Goal: Task Accomplishment & Management: Complete application form

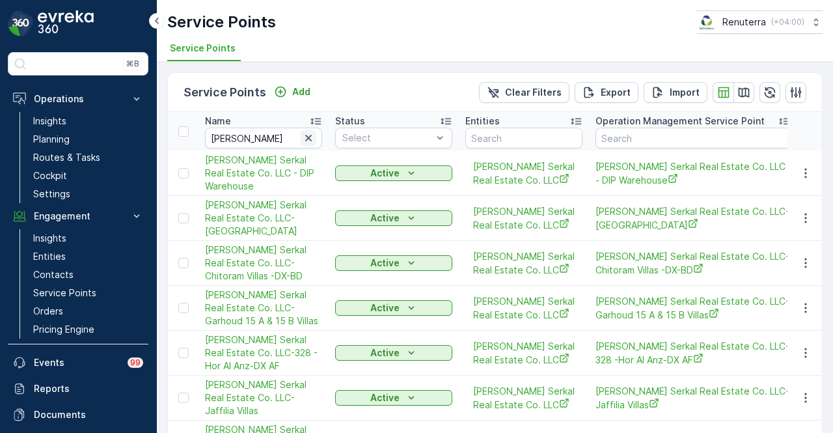
click at [312, 139] on icon "button" at bounding box center [308, 137] width 13 height 13
click at [649, 137] on input "text" at bounding box center [692, 138] width 195 height 21
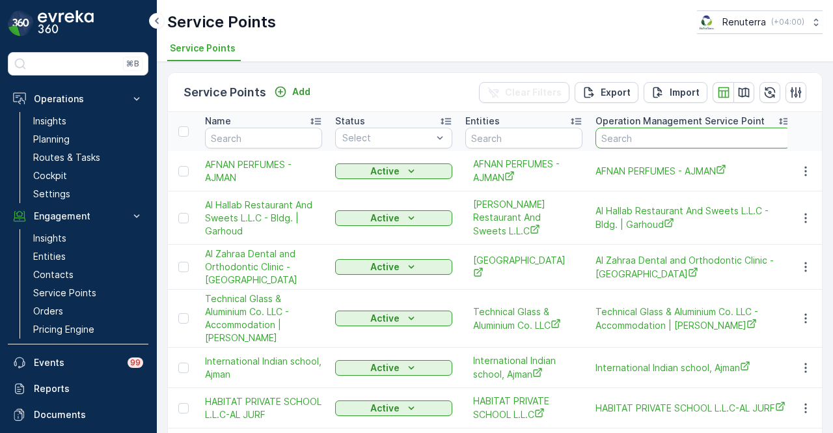
click at [649, 137] on input "text" at bounding box center [692, 138] width 195 height 21
type input "295"
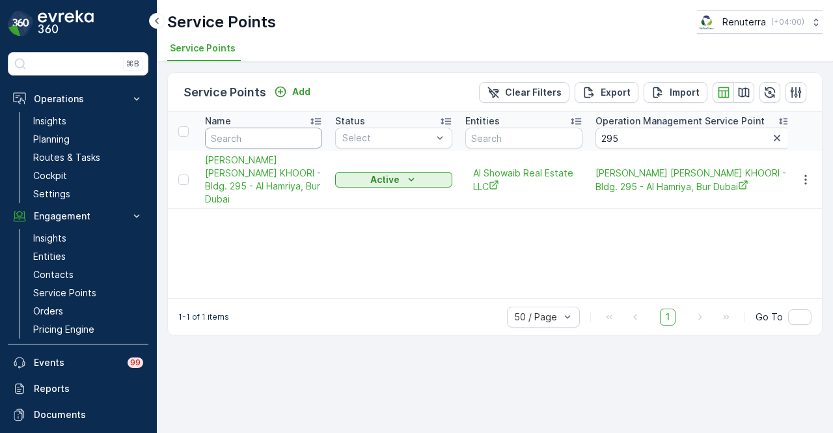
click at [250, 129] on input "text" at bounding box center [263, 138] width 117 height 21
type input "zabbe;"
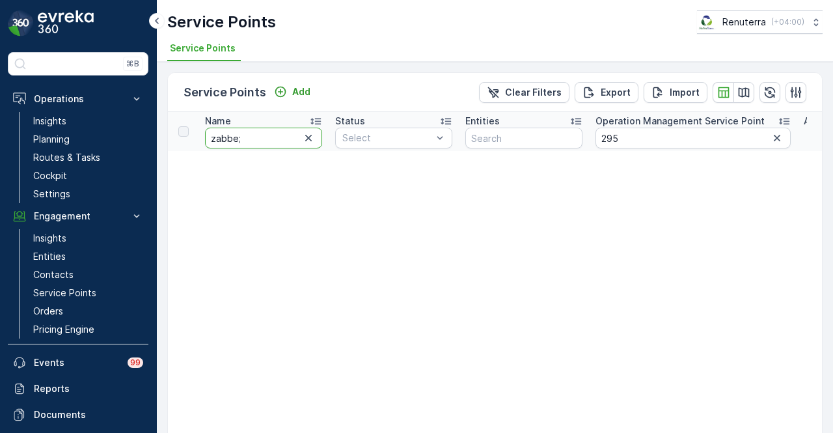
click at [263, 137] on input "zabbe;" at bounding box center [263, 138] width 117 height 21
type input "zabeel"
click at [87, 286] on p "Service Points" at bounding box center [64, 292] width 63 height 13
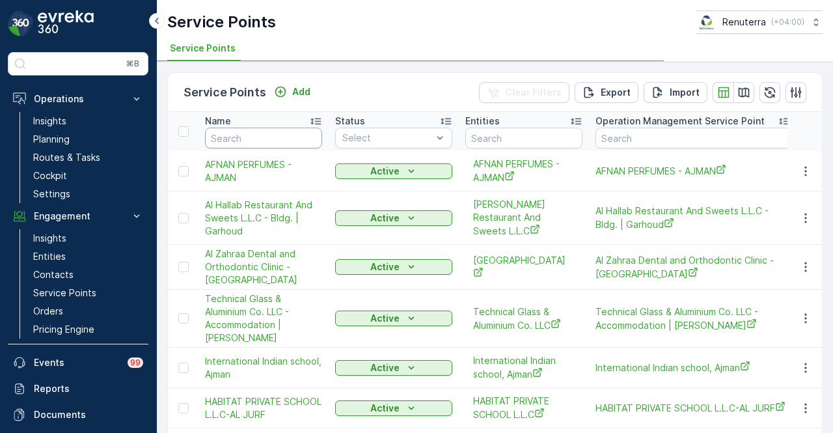
click at [254, 139] on input "text" at bounding box center [263, 138] width 117 height 21
type input "zabeel"
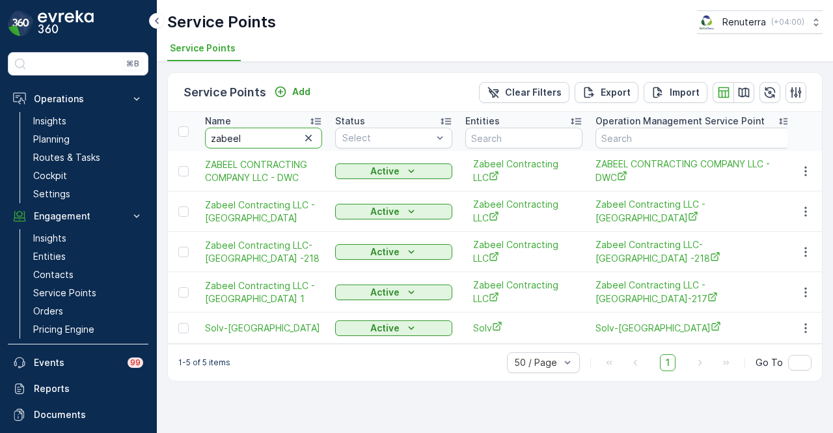
click at [265, 136] on input "zabeel" at bounding box center [263, 138] width 117 height 21
type input "zabeel con"
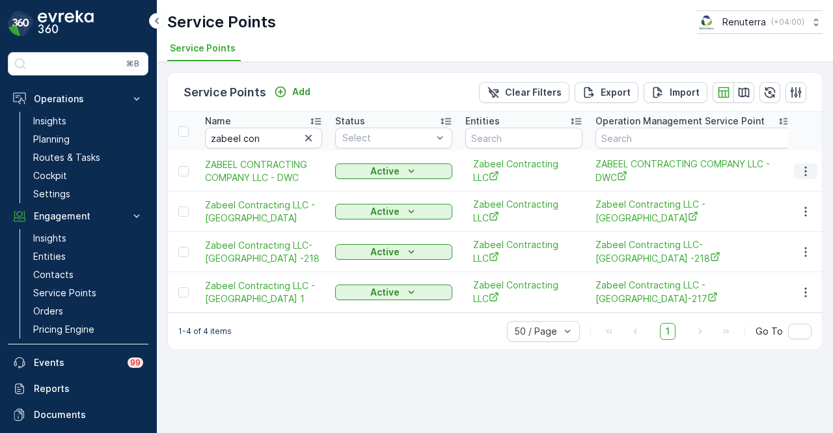
click at [808, 167] on icon "button" at bounding box center [805, 171] width 13 height 13
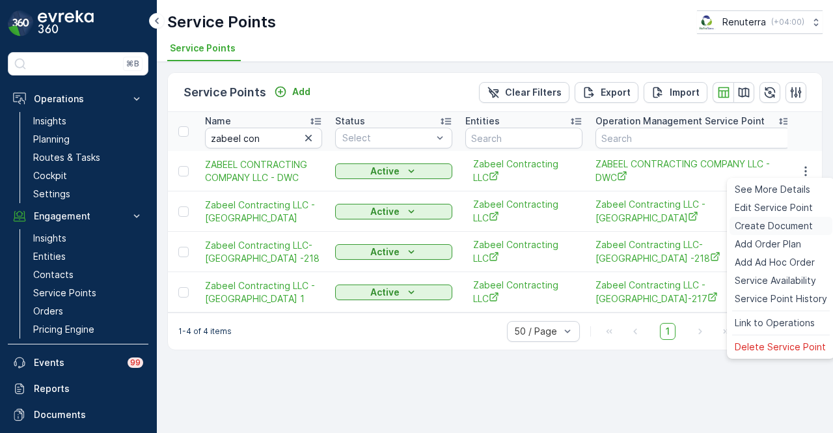
click at [799, 230] on span "Create Document" at bounding box center [774, 225] width 78 height 13
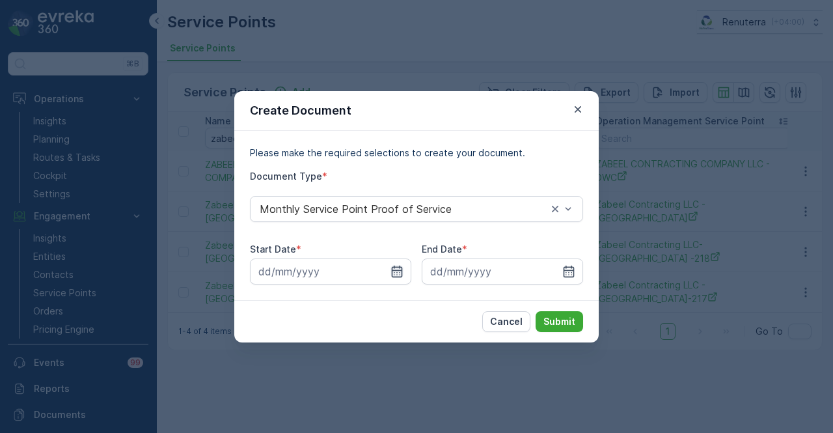
click at [398, 265] on icon "button" at bounding box center [396, 271] width 13 height 13
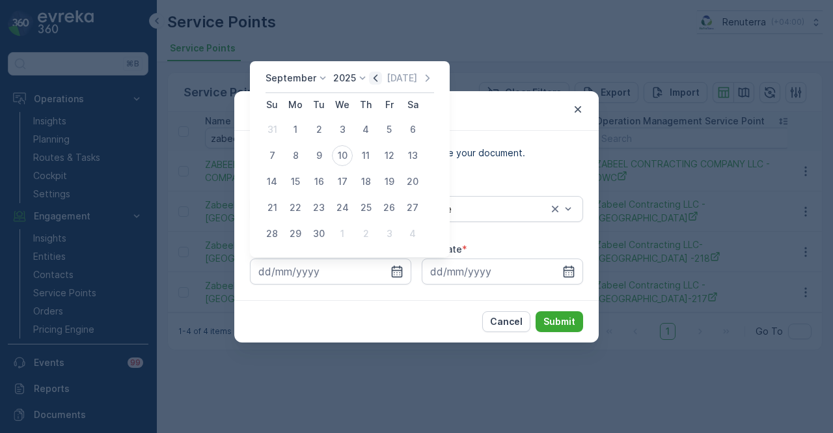
click at [376, 74] on icon "button" at bounding box center [375, 78] width 13 height 13
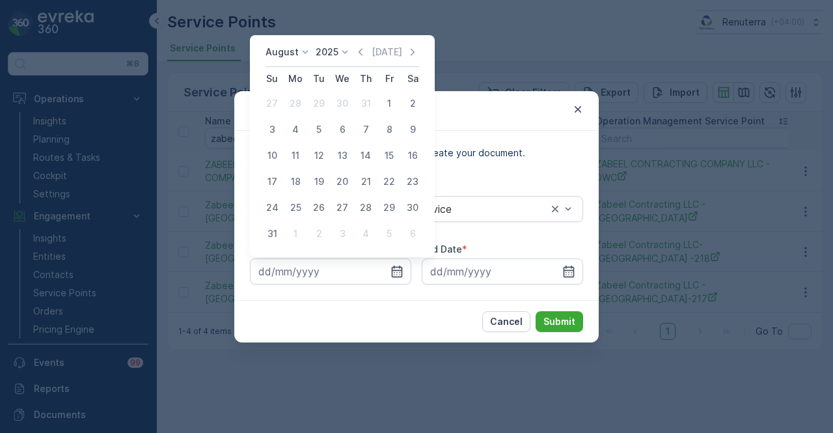
click at [390, 101] on div "1" at bounding box center [389, 103] width 21 height 21
type input "01.08.2025"
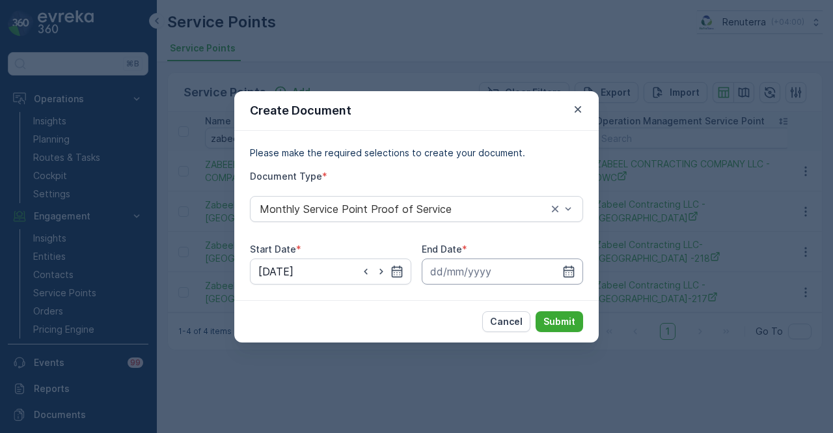
click at [577, 277] on input at bounding box center [502, 271] width 161 height 26
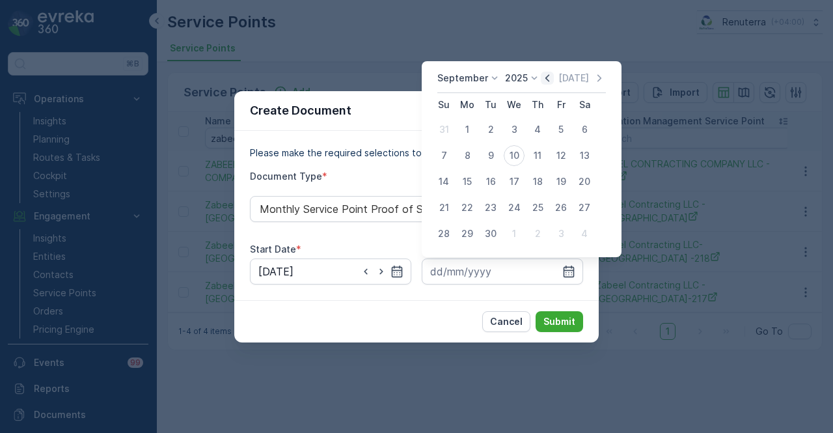
click at [543, 81] on icon "button" at bounding box center [547, 78] width 13 height 13
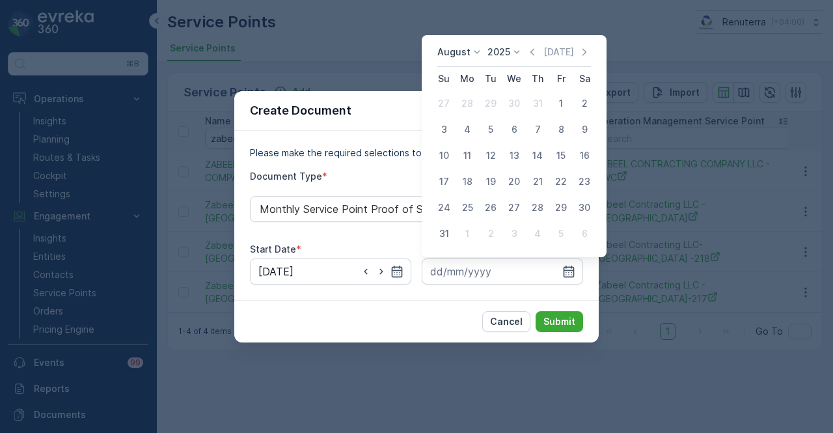
drag, startPoint x: 445, startPoint y: 230, endPoint x: 513, endPoint y: 292, distance: 91.2
click at [445, 231] on div "31" at bounding box center [443, 233] width 21 height 21
type input "31.08.2025"
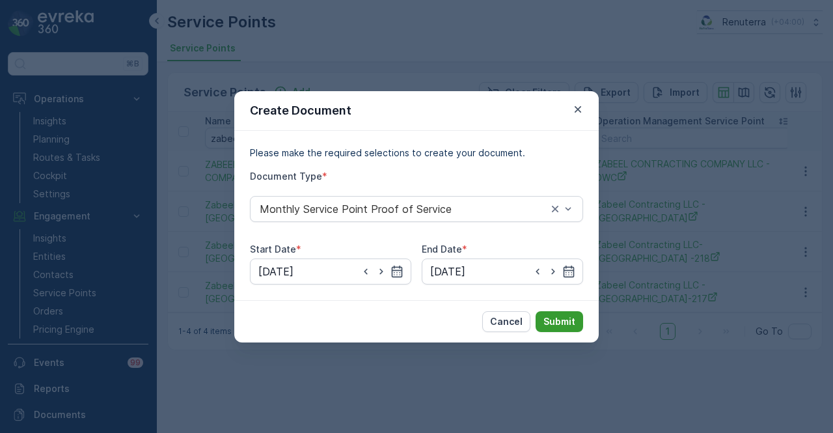
click at [548, 325] on p "Submit" at bounding box center [559, 321] width 32 height 13
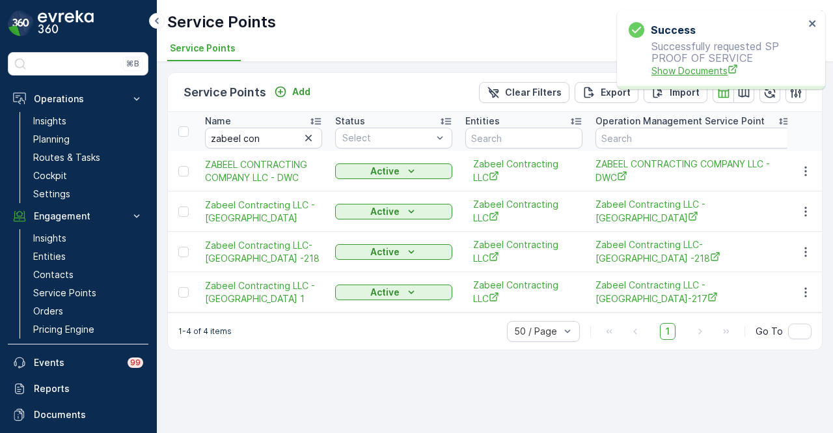
click at [694, 74] on span "Show Documents" at bounding box center [727, 71] width 153 height 14
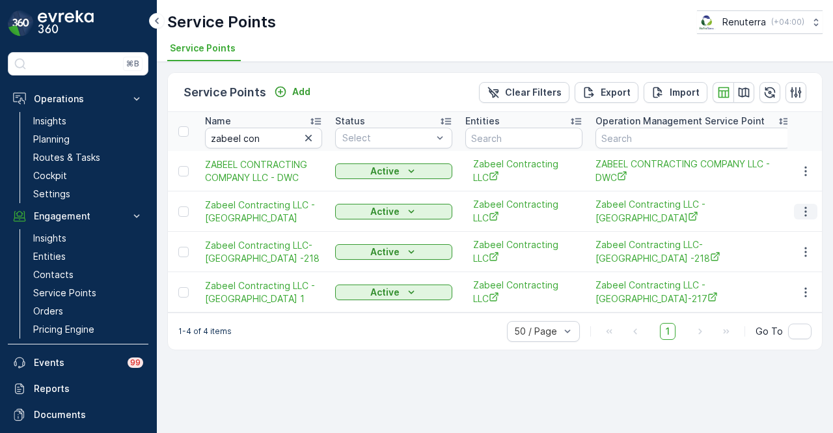
click at [809, 211] on icon "button" at bounding box center [805, 211] width 13 height 13
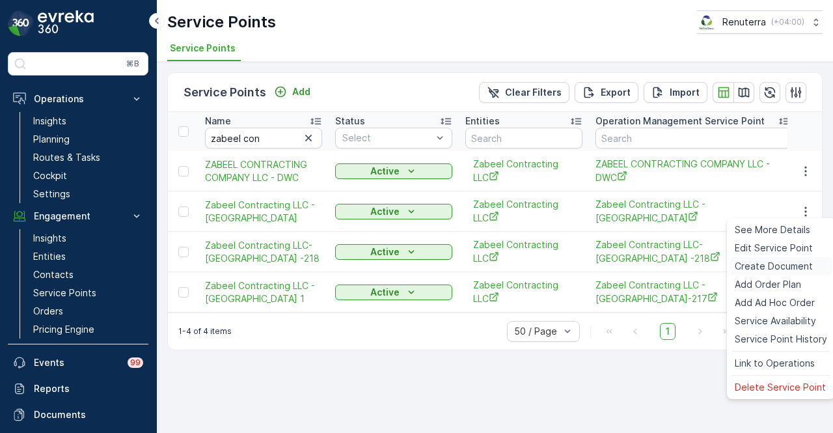
click at [787, 260] on span "Create Document" at bounding box center [774, 266] width 78 height 13
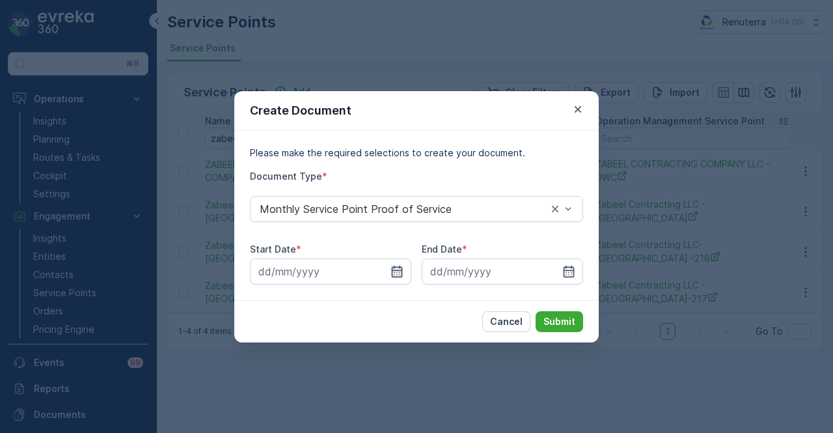
click at [397, 269] on icon "button" at bounding box center [397, 271] width 11 height 12
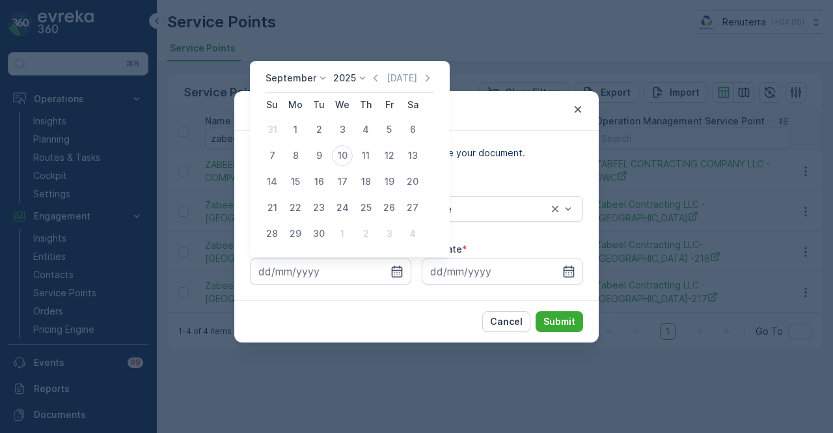
drag, startPoint x: 375, startPoint y: 75, endPoint x: 375, endPoint y: 87, distance: 12.4
click at [375, 75] on icon "button" at bounding box center [375, 78] width 13 height 13
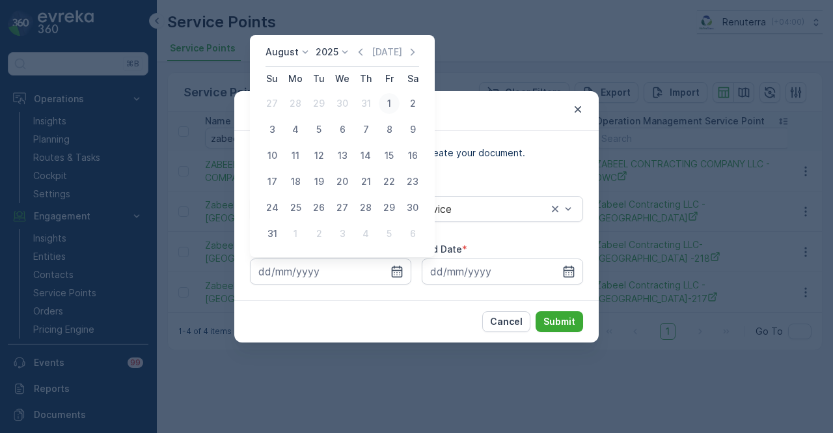
click at [381, 108] on div "1" at bounding box center [389, 103] width 21 height 21
type input "01.08.2025"
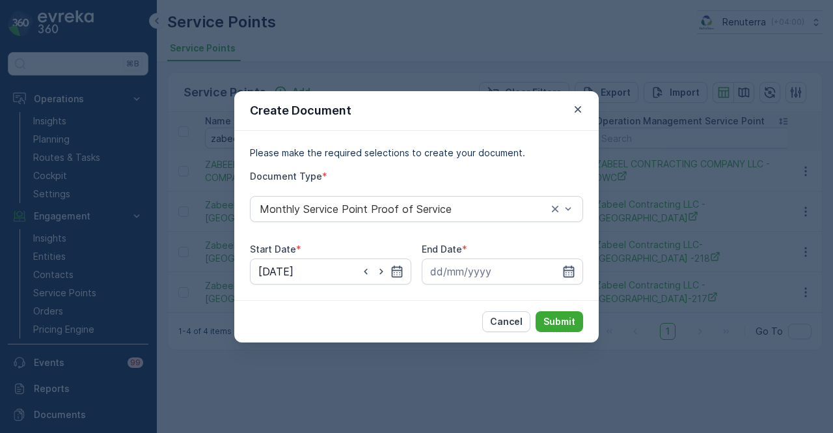
click at [570, 269] on icon "button" at bounding box center [568, 271] width 13 height 13
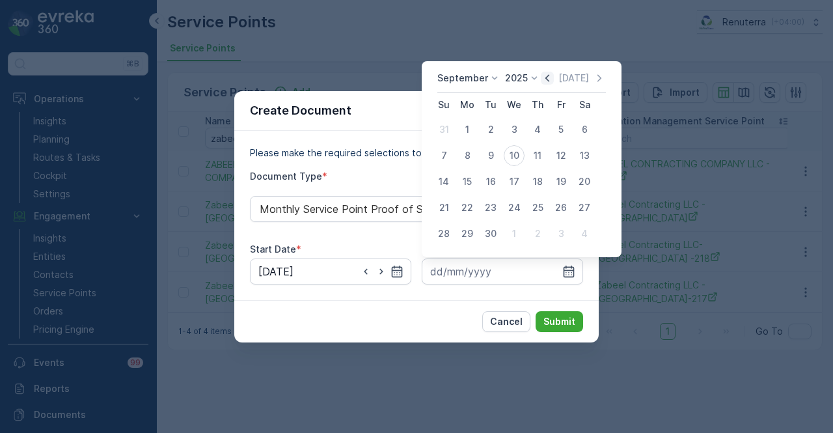
click at [541, 76] on icon "button" at bounding box center [547, 78] width 13 height 13
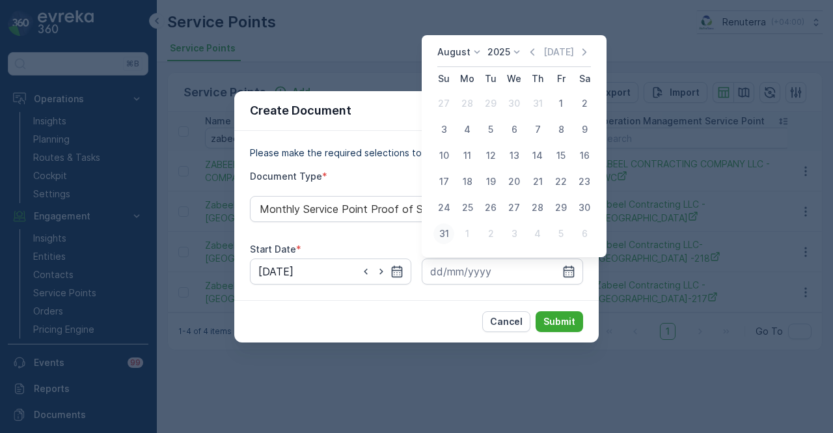
click at [450, 228] on div "31" at bounding box center [443, 233] width 21 height 21
type input "31.08.2025"
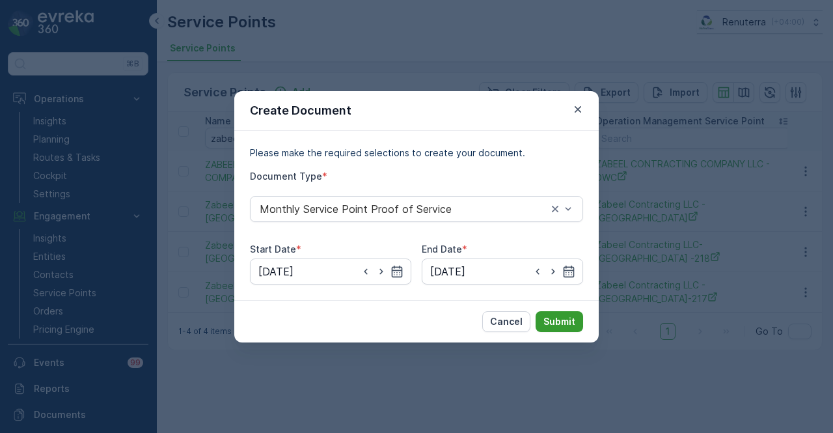
click at [554, 322] on p "Submit" at bounding box center [559, 321] width 32 height 13
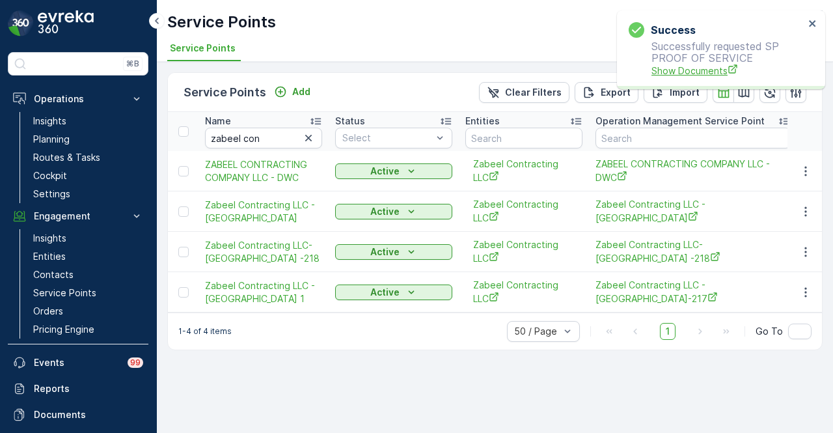
click at [711, 69] on span "Show Documents" at bounding box center [727, 71] width 153 height 14
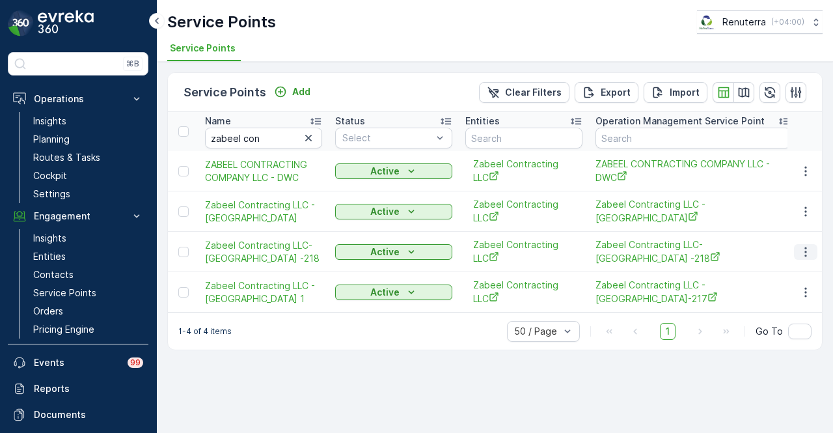
click at [803, 245] on icon "button" at bounding box center [805, 251] width 13 height 13
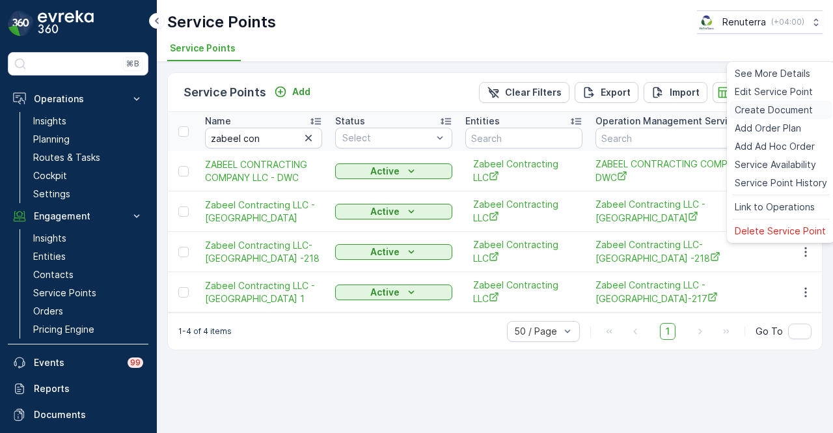
click at [807, 106] on span "Create Document" at bounding box center [774, 109] width 78 height 13
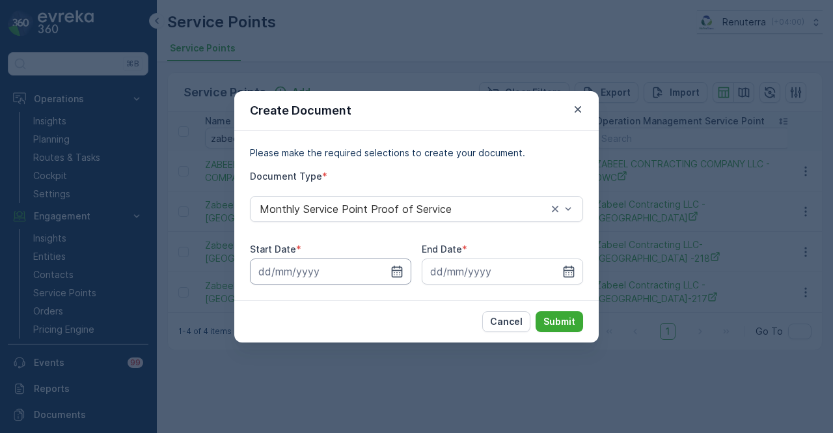
click at [401, 278] on input at bounding box center [330, 271] width 161 height 26
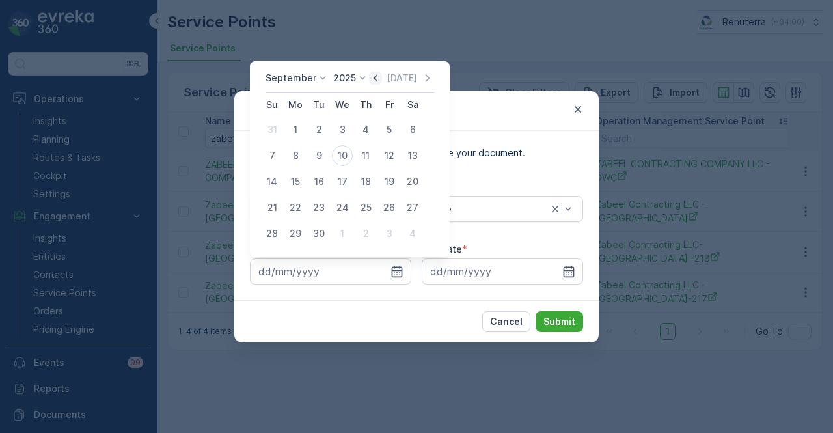
click at [371, 80] on icon "button" at bounding box center [375, 78] width 13 height 13
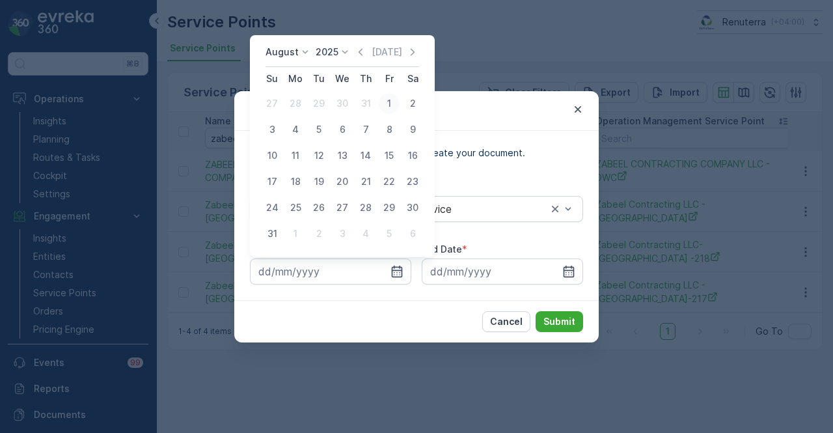
click at [383, 102] on div "1" at bounding box center [389, 103] width 21 height 21
type input "01.08.2025"
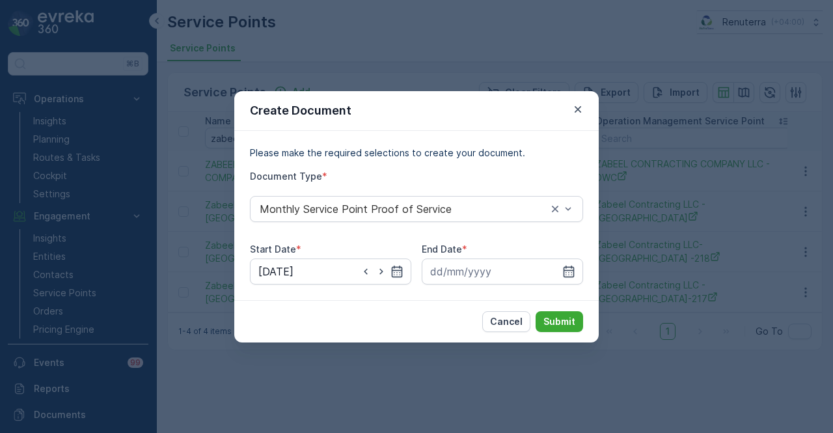
drag, startPoint x: 572, startPoint y: 267, endPoint x: 562, endPoint y: 195, distance: 73.6
click at [570, 259] on div at bounding box center [502, 271] width 161 height 26
click at [565, 265] on icon "button" at bounding box center [568, 271] width 13 height 13
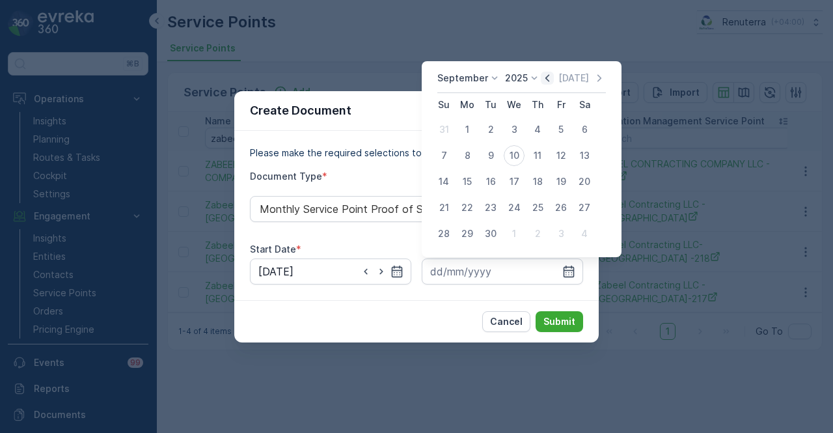
click at [541, 84] on icon "button" at bounding box center [547, 78] width 13 height 13
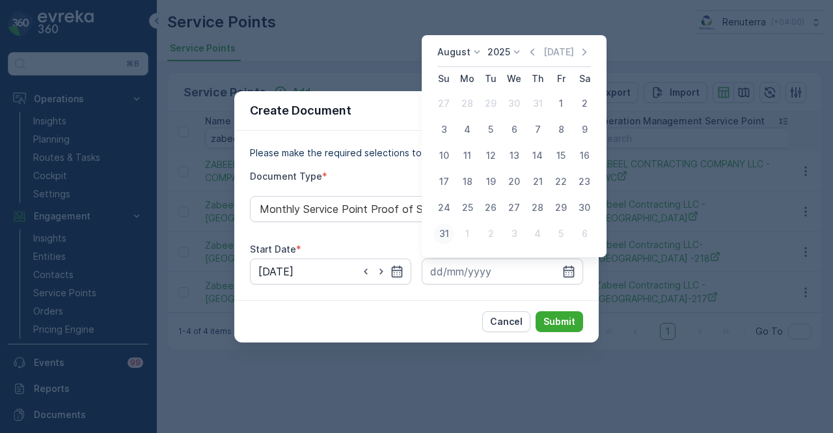
click at [450, 224] on button "31" at bounding box center [443, 233] width 23 height 23
type input "31.08.2025"
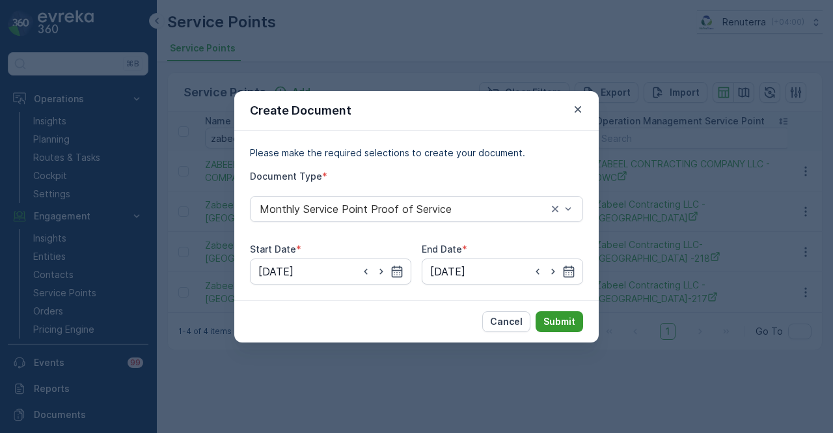
click at [554, 321] on p "Submit" at bounding box center [559, 321] width 32 height 13
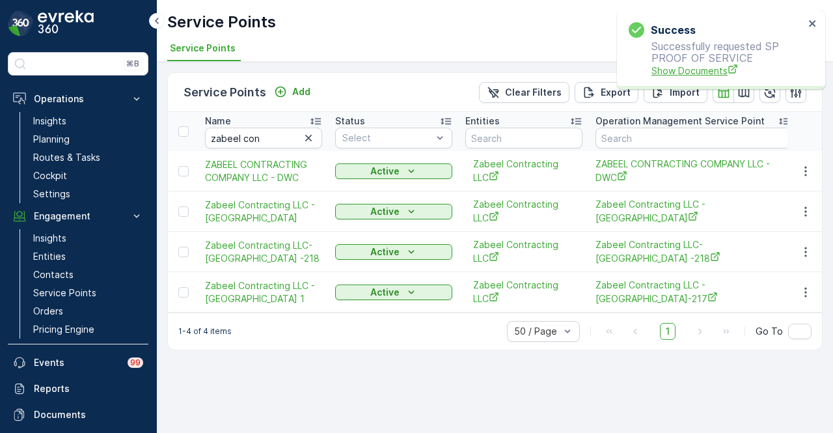
click at [687, 72] on span "Show Documents" at bounding box center [727, 71] width 153 height 14
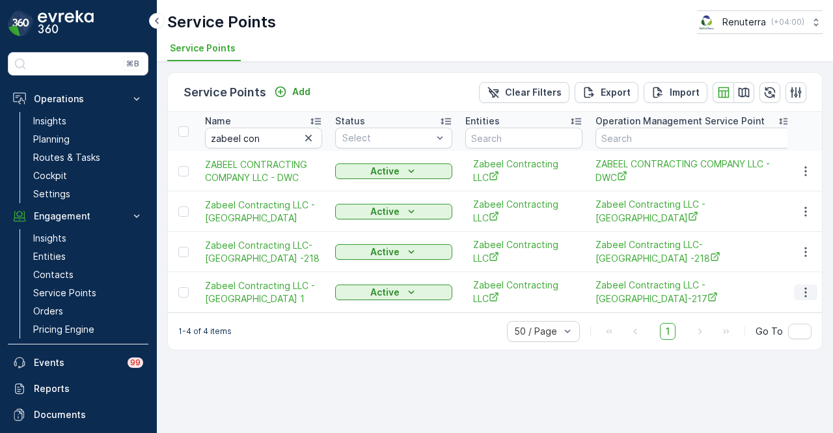
click at [817, 295] on button "button" at bounding box center [805, 292] width 23 height 16
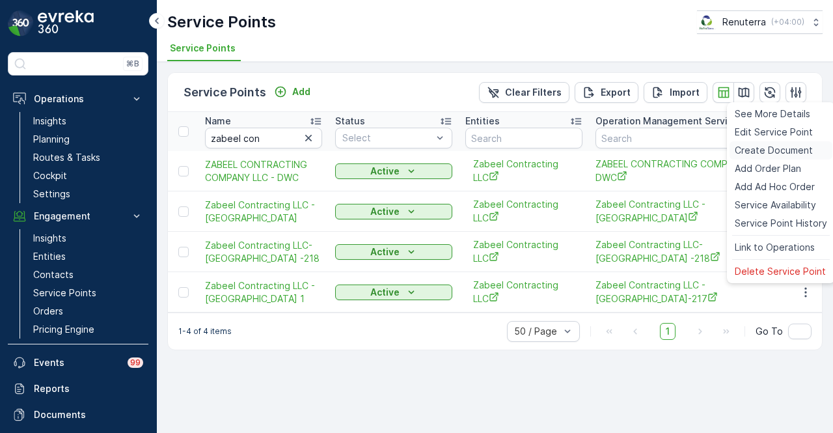
click at [804, 147] on span "Create Document" at bounding box center [774, 150] width 78 height 13
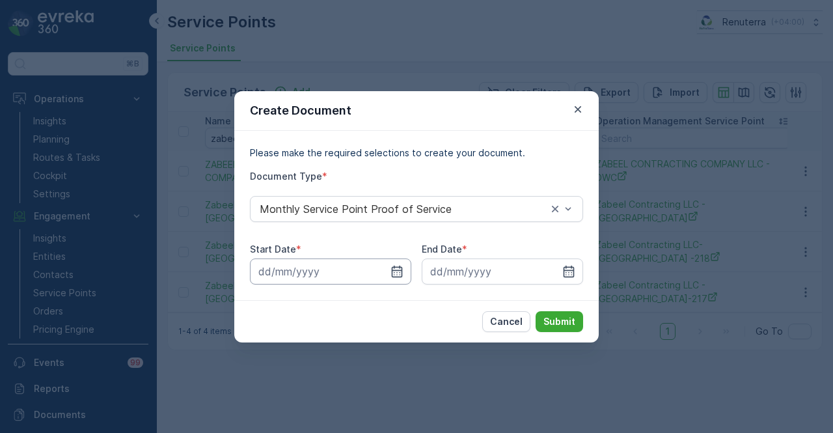
click at [409, 262] on input at bounding box center [330, 271] width 161 height 26
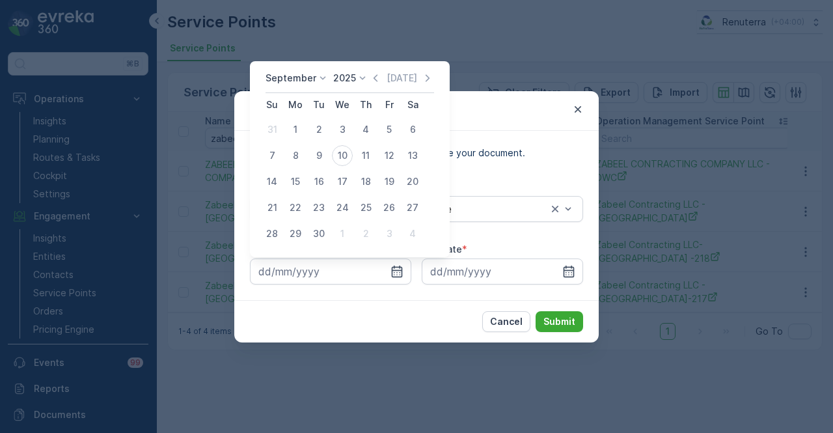
click at [374, 71] on div "September 2025 Today Su Mo Tu We Th Fr Sa 31 1 2 3 4 5 6 7 8 9 10 11 12 13 14 1…" at bounding box center [350, 159] width 200 height 196
click at [377, 83] on icon "button" at bounding box center [375, 78] width 13 height 13
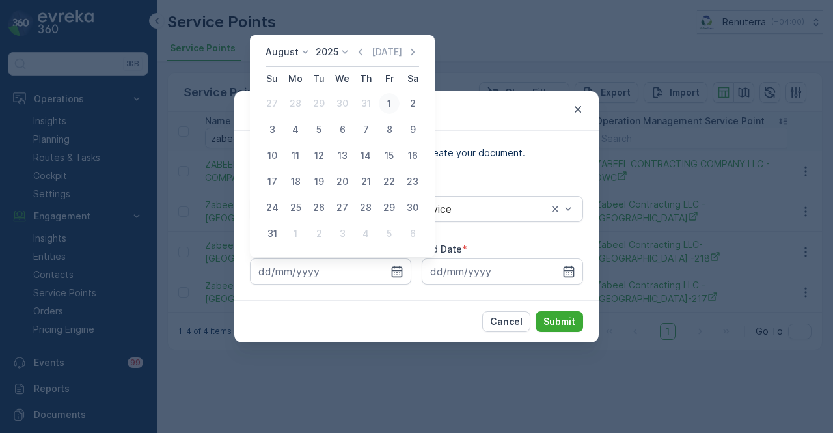
click at [392, 102] on div "1" at bounding box center [389, 103] width 21 height 21
type input "01.08.2025"
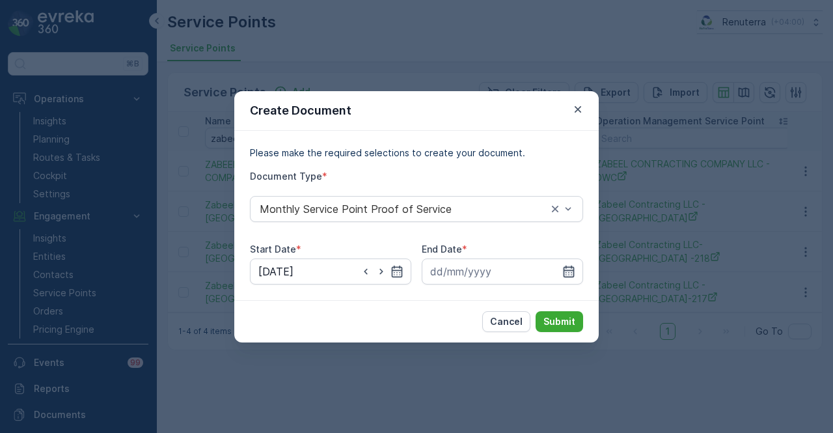
click at [568, 270] on icon "button" at bounding box center [568, 271] width 11 height 12
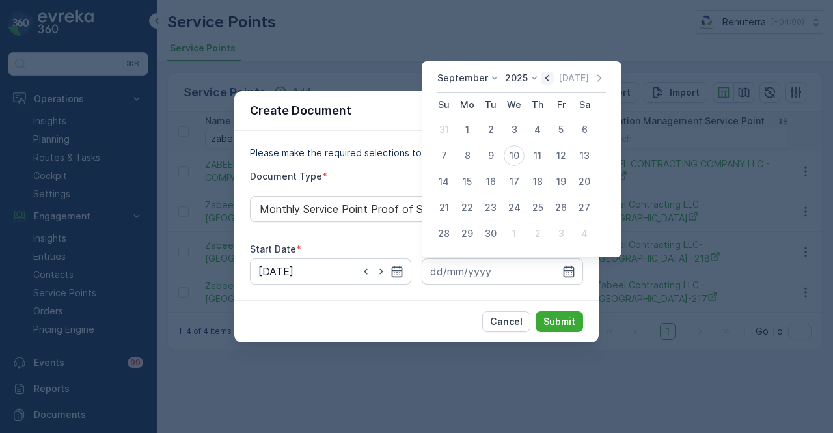
click at [545, 78] on icon "button" at bounding box center [547, 78] width 13 height 13
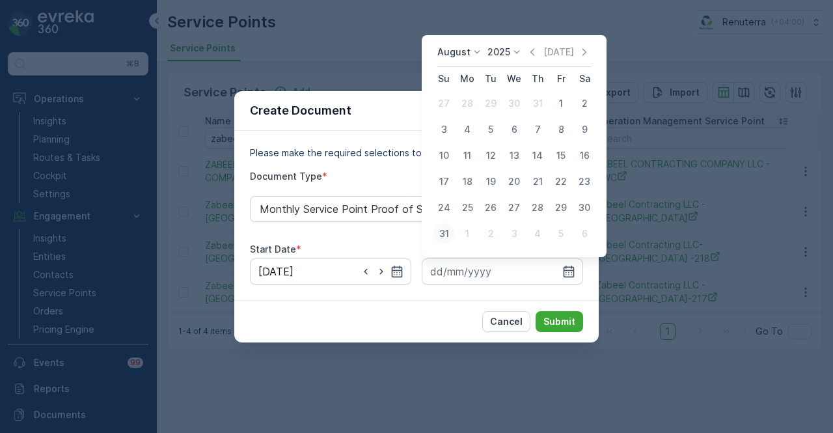
click at [445, 231] on div "31" at bounding box center [443, 233] width 21 height 21
type input "31.08.2025"
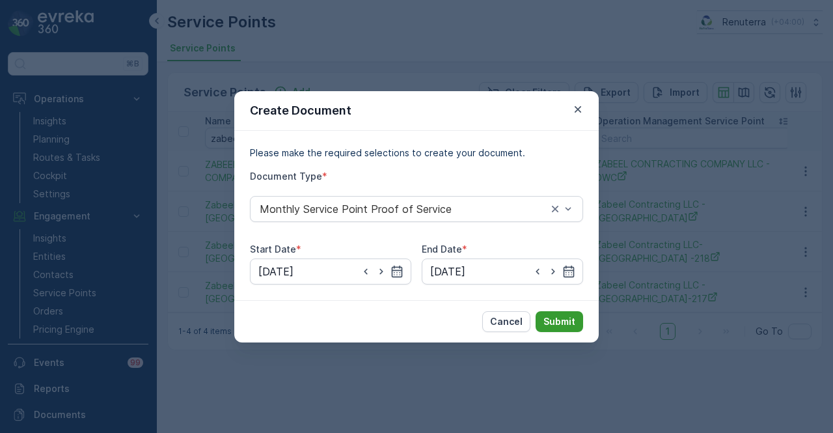
click at [558, 314] on button "Submit" at bounding box center [559, 321] width 47 height 21
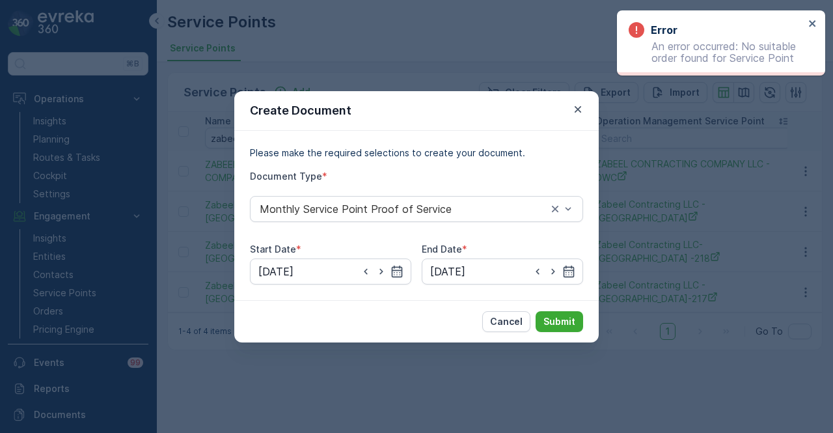
click at [458, 370] on div "Create Document Please make the required selections to create your document. Do…" at bounding box center [416, 216] width 833 height 433
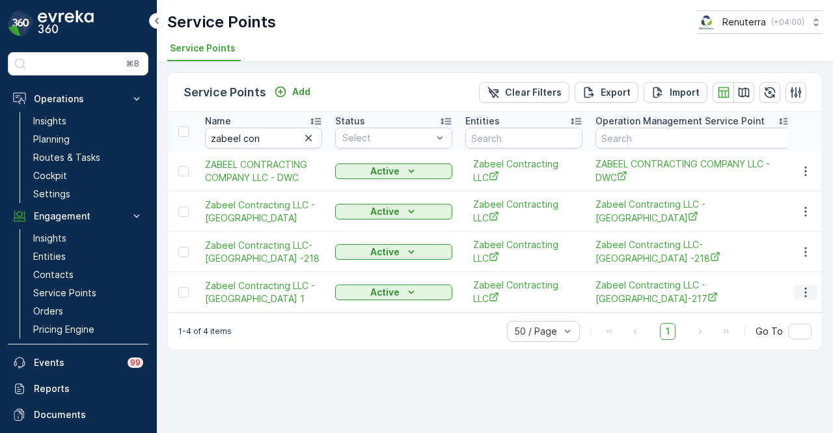
click at [807, 293] on icon "button" at bounding box center [805, 292] width 13 height 13
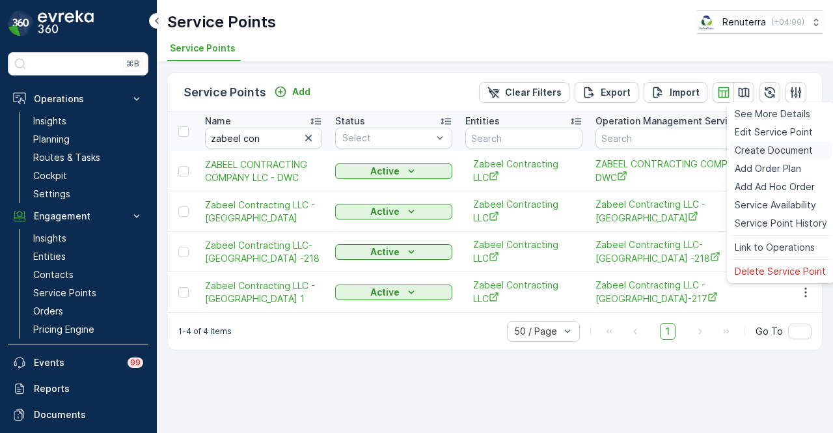
click at [824, 157] on div "Create Document" at bounding box center [780, 150] width 103 height 18
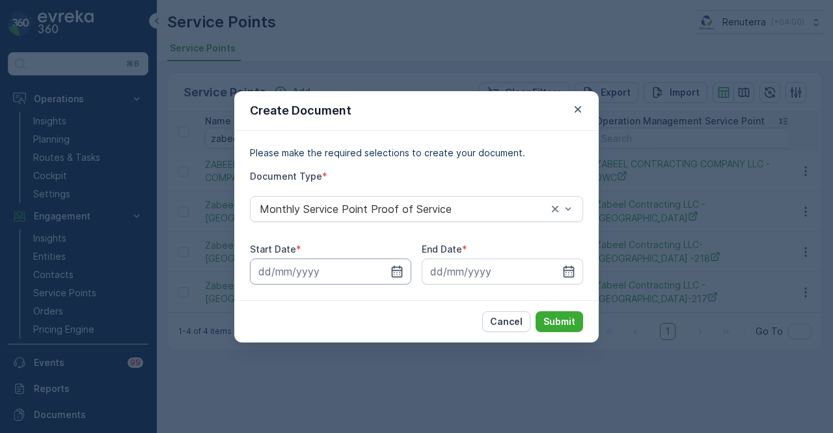
click at [403, 278] on input at bounding box center [330, 271] width 161 height 26
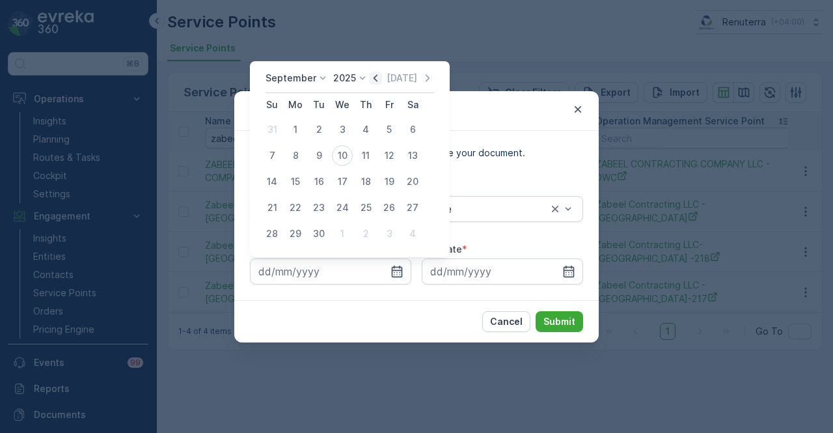
click at [373, 77] on icon "button" at bounding box center [375, 78] width 13 height 13
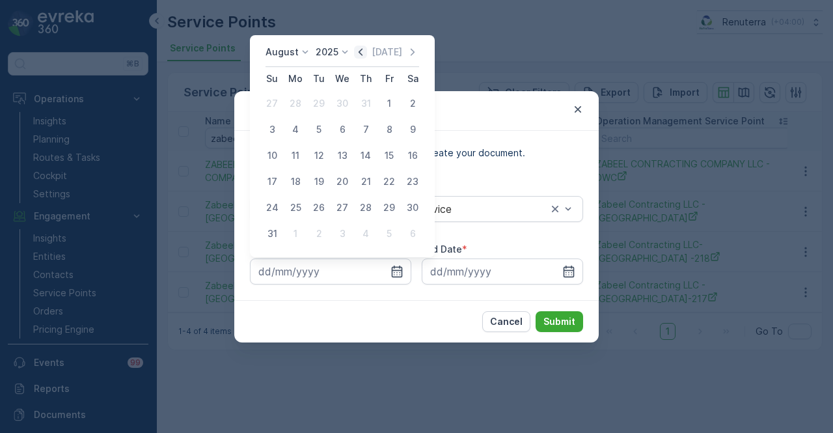
click at [362, 53] on icon "button" at bounding box center [361, 51] width 4 height 7
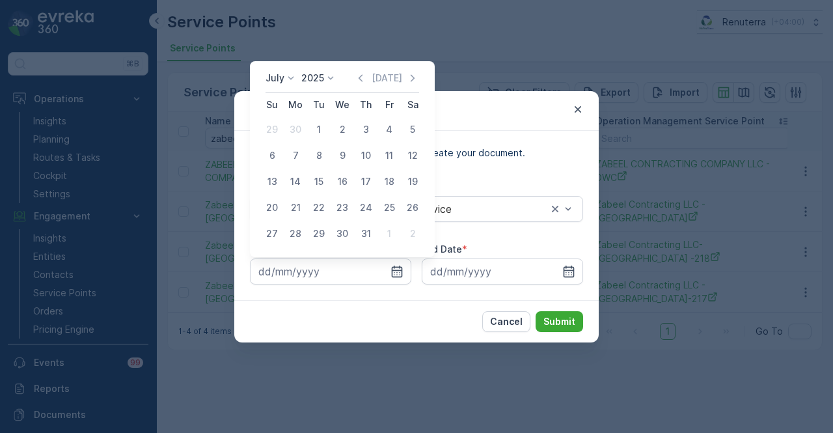
drag, startPoint x: 321, startPoint y: 133, endPoint x: 321, endPoint y: 142, distance: 9.1
click at [320, 135] on div "1" at bounding box center [318, 129] width 21 height 21
type input "01.07.2025"
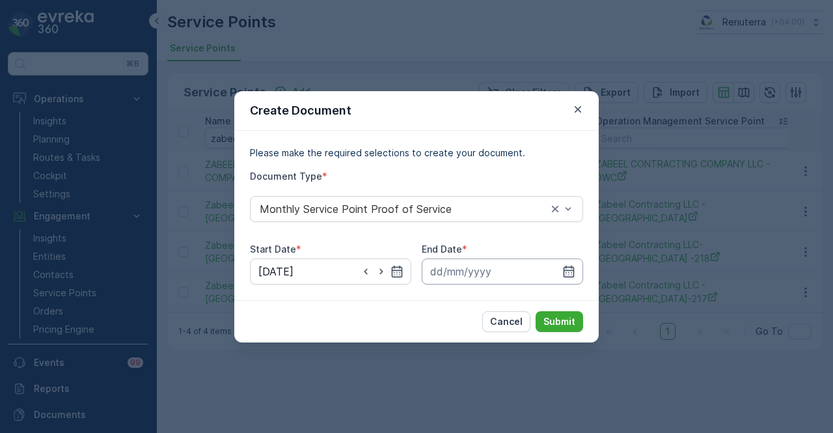
click at [562, 267] on input at bounding box center [502, 271] width 161 height 26
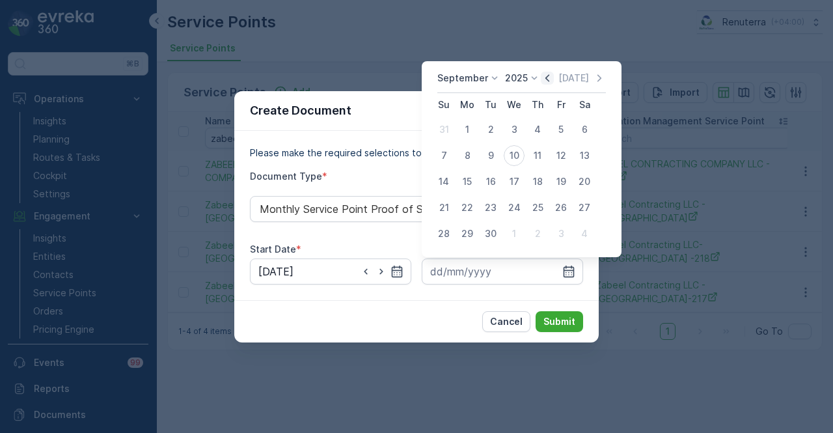
click at [547, 75] on icon "button" at bounding box center [547, 78] width 13 height 13
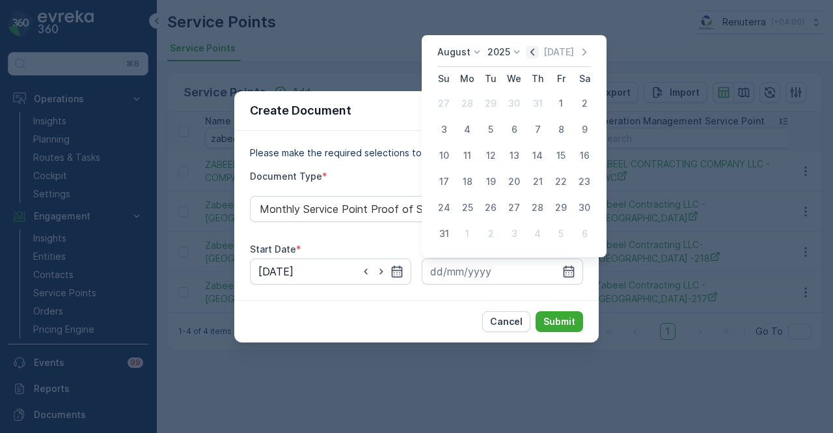
click at [537, 54] on icon "button" at bounding box center [532, 52] width 13 height 13
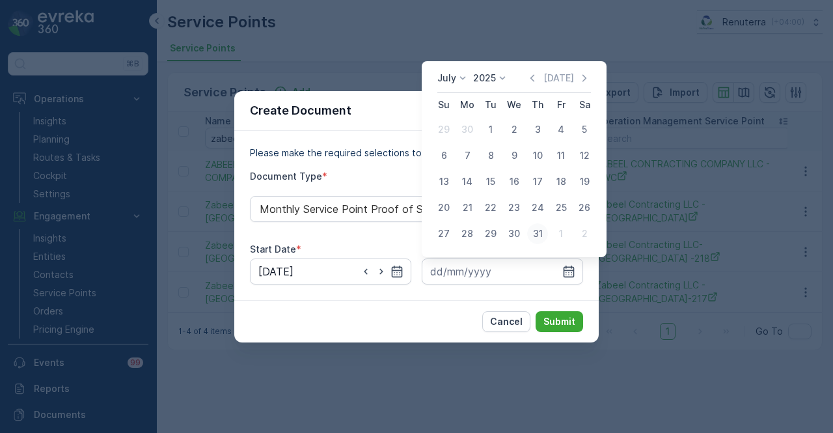
click at [543, 232] on div "31" at bounding box center [537, 233] width 21 height 21
type input "31.07.2025"
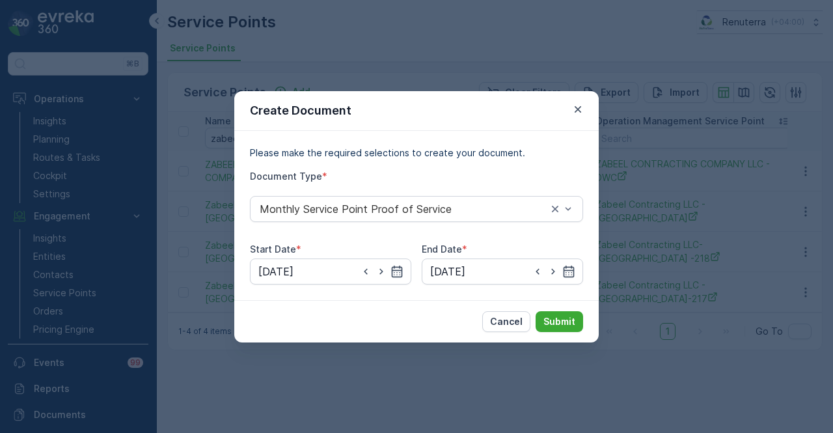
click at [555, 305] on div "Cancel Submit" at bounding box center [416, 321] width 364 height 42
click at [558, 316] on p "Submit" at bounding box center [559, 321] width 32 height 13
click at [577, 110] on icon "button" at bounding box center [578, 108] width 7 height 7
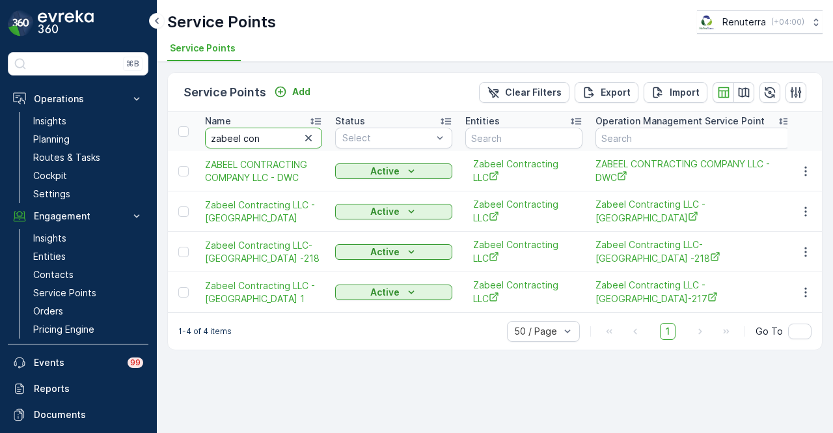
click at [295, 141] on input "zabeel con" at bounding box center [263, 138] width 117 height 21
click at [311, 140] on icon "button" at bounding box center [308, 137] width 13 height 13
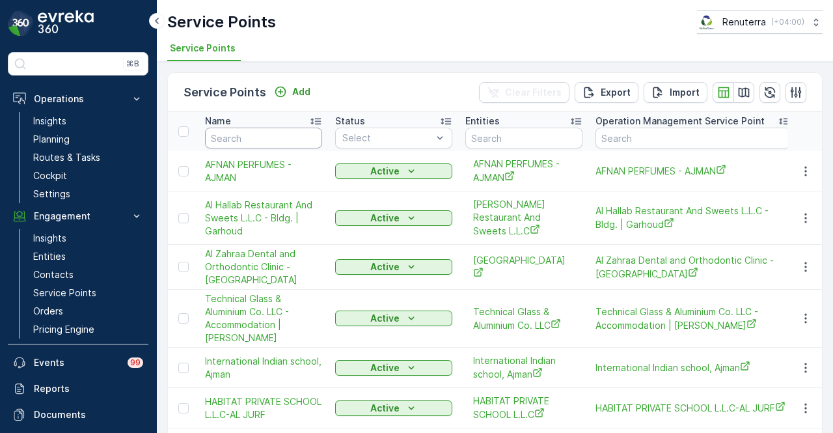
click at [277, 140] on input "text" at bounding box center [263, 138] width 117 height 21
type input "ZEENAH"
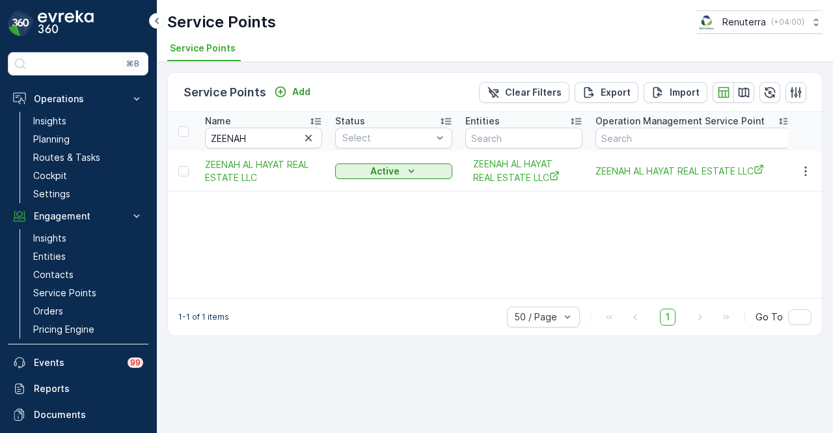
click at [401, 239] on div "Name ZEENAH Status Select Entities Operation Management Service Point Address O…" at bounding box center [495, 205] width 654 height 186
click at [489, 224] on div "Name ZEENAH Status Select Entities Operation Management Service Point Address O…" at bounding box center [495, 205] width 654 height 186
click at [500, 231] on div "Name ZEENAH Status Select Entities Operation Management Service Point Address O…" at bounding box center [495, 205] width 654 height 186
drag, startPoint x: 306, startPoint y: 137, endPoint x: 262, endPoint y: 140, distance: 45.0
click at [306, 137] on icon "button" at bounding box center [308, 137] width 13 height 13
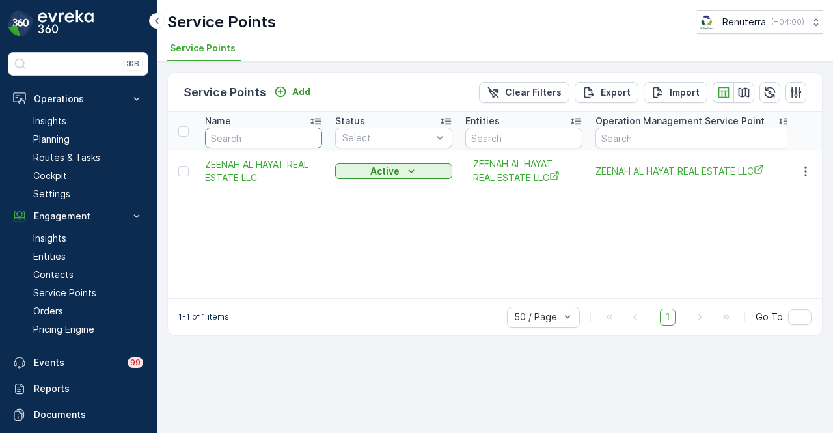
click at [261, 140] on input "text" at bounding box center [263, 138] width 117 height 21
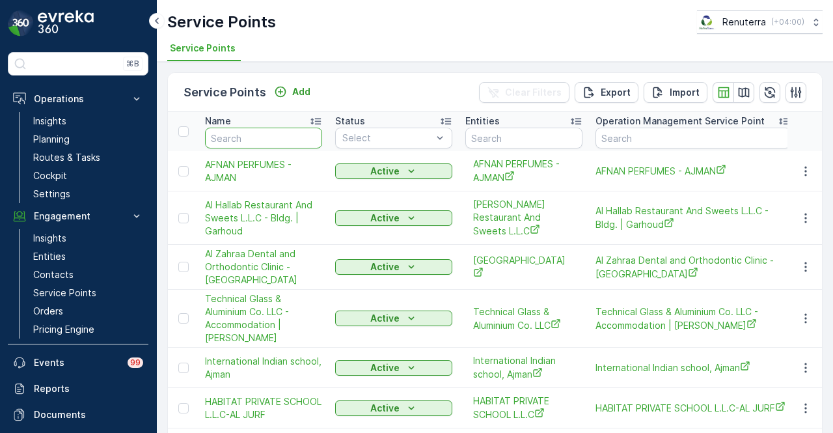
click at [261, 140] on input "text" at bounding box center [263, 138] width 117 height 21
type input "YOUSUF"
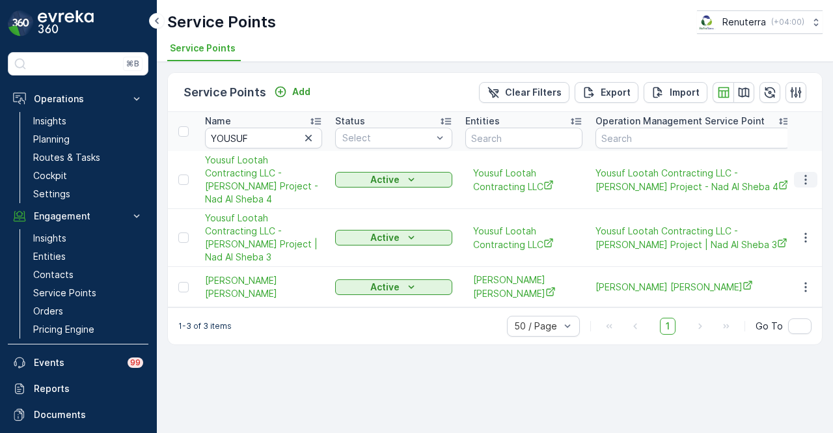
click at [816, 172] on button "button" at bounding box center [805, 180] width 23 height 16
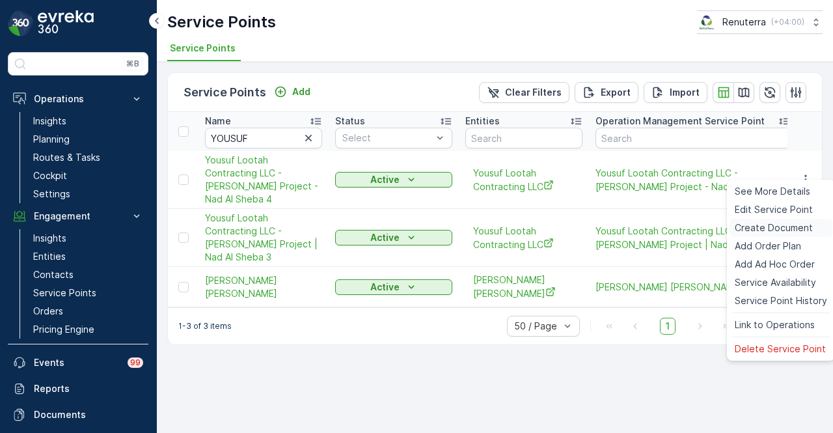
click at [783, 231] on span "Create Document" at bounding box center [774, 227] width 78 height 13
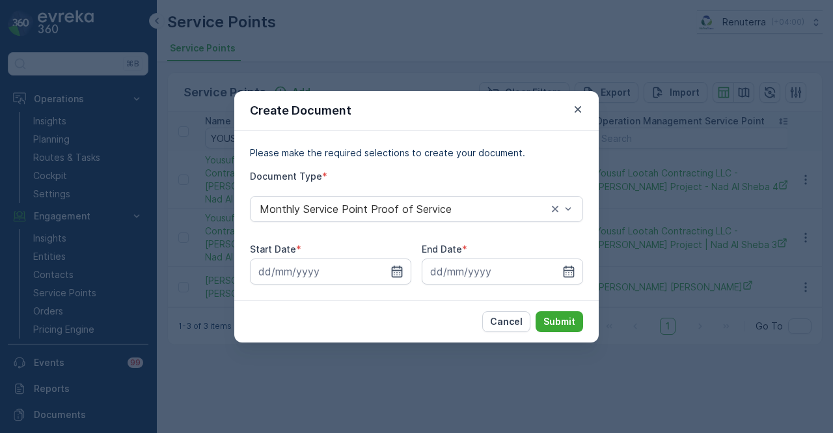
click at [397, 267] on icon "button" at bounding box center [396, 271] width 13 height 13
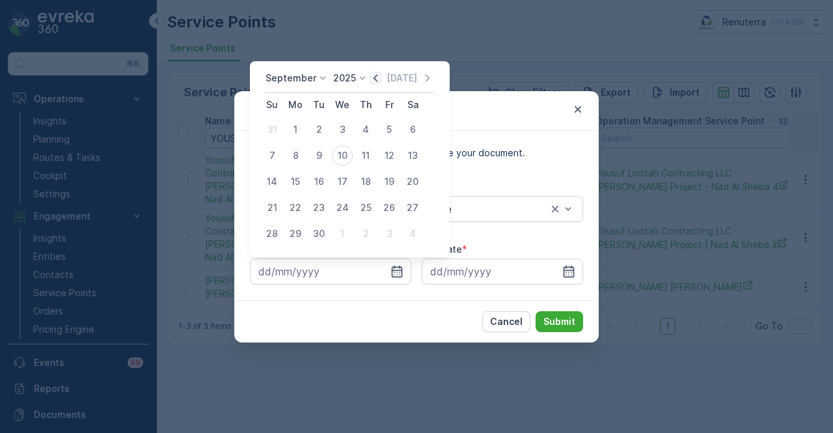
click at [378, 76] on icon "button" at bounding box center [375, 78] width 13 height 13
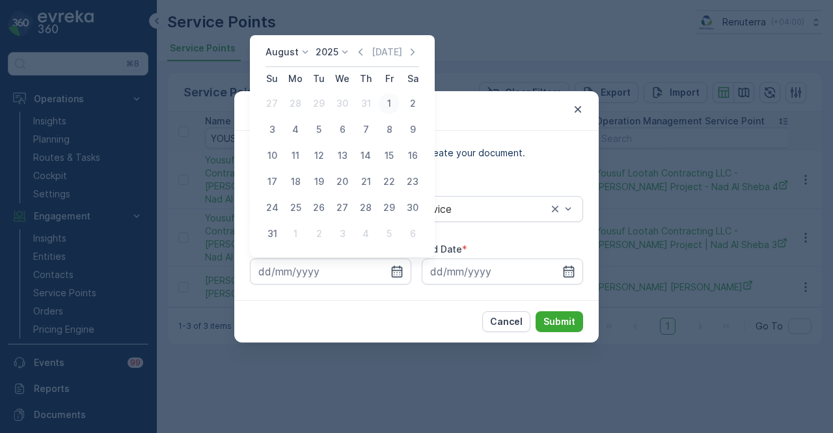
click at [390, 109] on div "1" at bounding box center [389, 103] width 21 height 21
type input "01.08.2025"
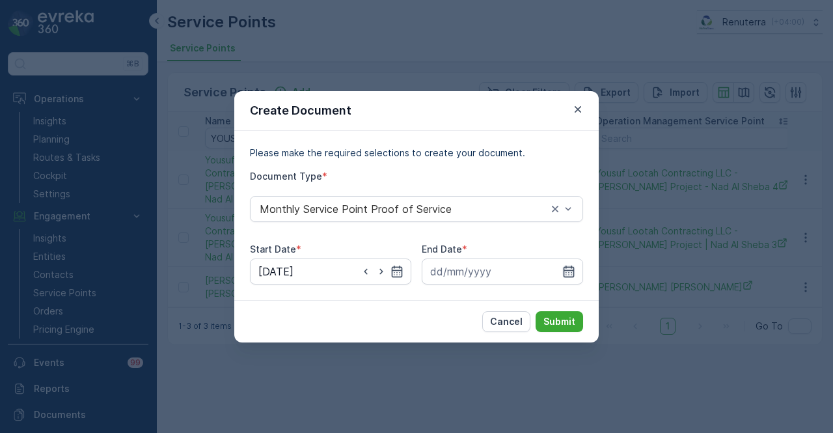
click at [563, 274] on icon "button" at bounding box center [568, 271] width 13 height 13
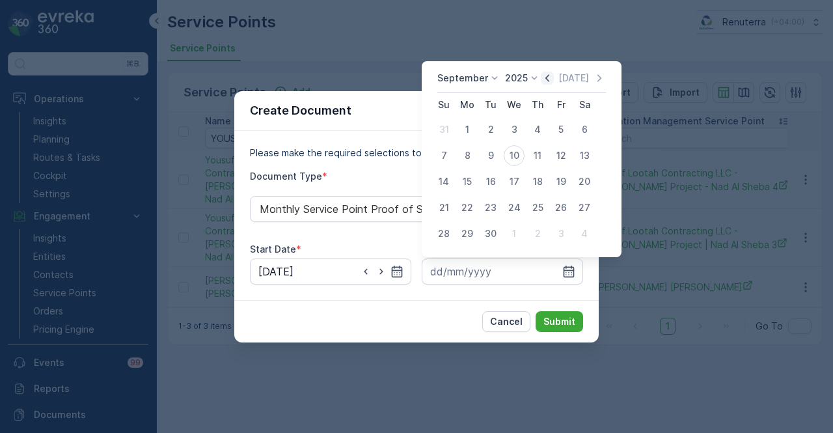
click at [543, 76] on icon "button" at bounding box center [547, 78] width 13 height 13
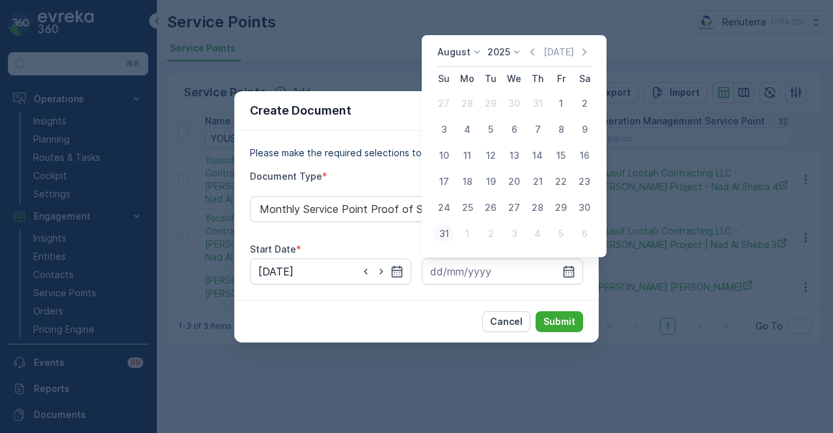
drag, startPoint x: 447, startPoint y: 236, endPoint x: 543, endPoint y: 318, distance: 125.6
click at [448, 237] on div "31" at bounding box center [443, 233] width 21 height 21
type input "31.08.2025"
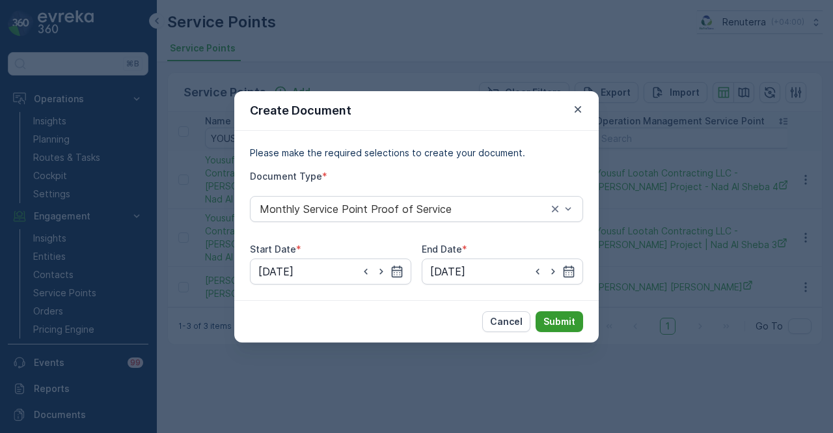
click at [543, 318] on button "Submit" at bounding box center [559, 321] width 47 height 21
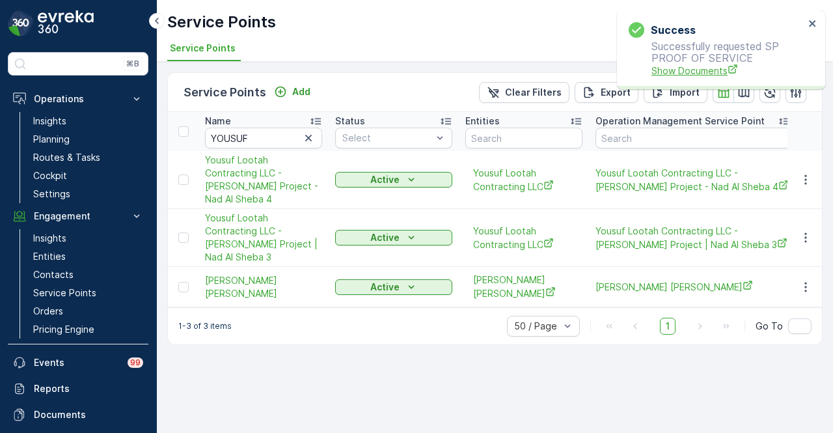
click at [675, 72] on span "Show Documents" at bounding box center [727, 71] width 153 height 14
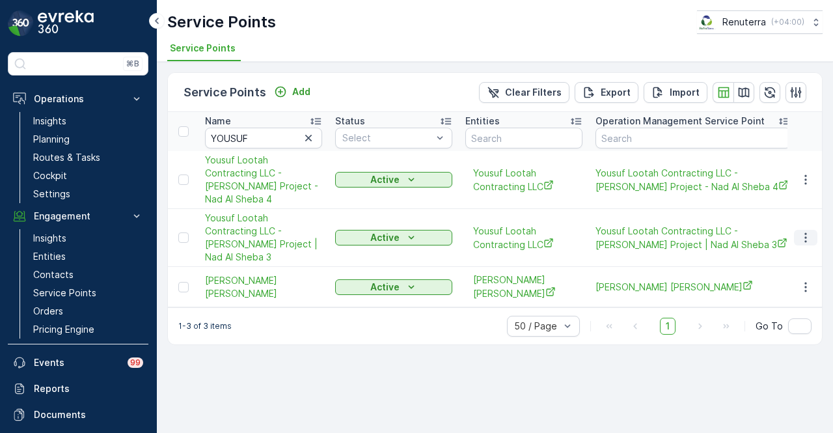
click at [812, 230] on button "button" at bounding box center [805, 238] width 23 height 16
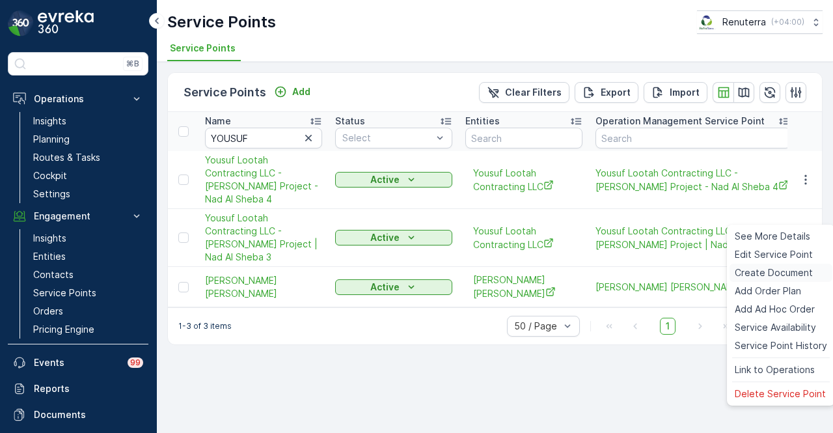
click at [794, 272] on span "Create Document" at bounding box center [774, 272] width 78 height 13
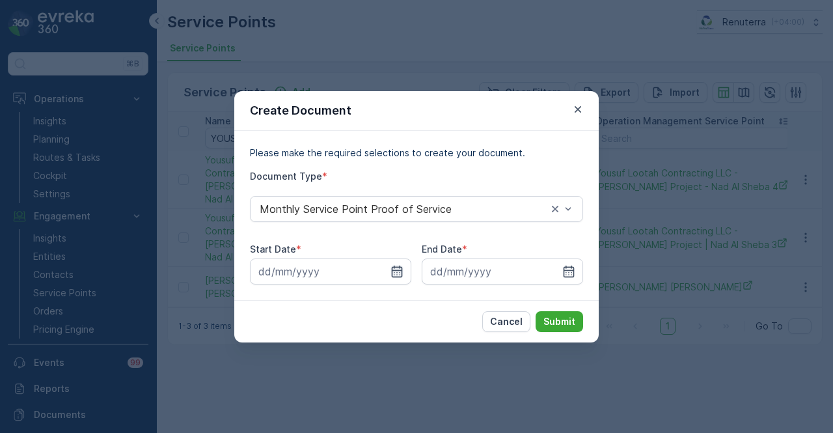
click at [403, 277] on icon "button" at bounding box center [396, 271] width 13 height 13
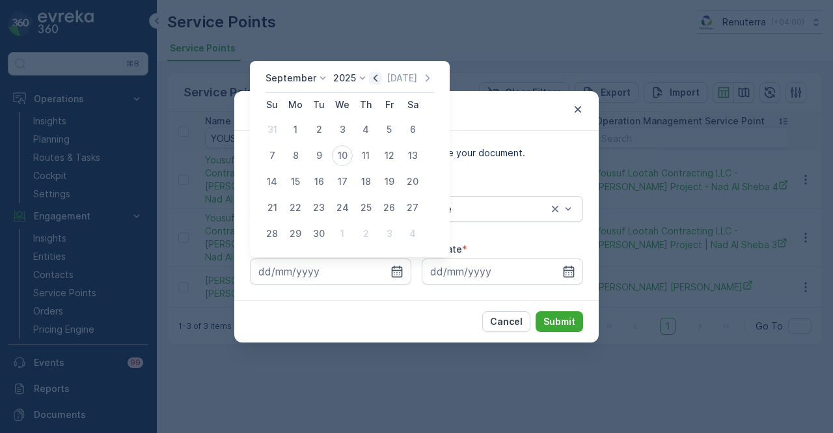
click at [372, 84] on icon "button" at bounding box center [375, 78] width 13 height 13
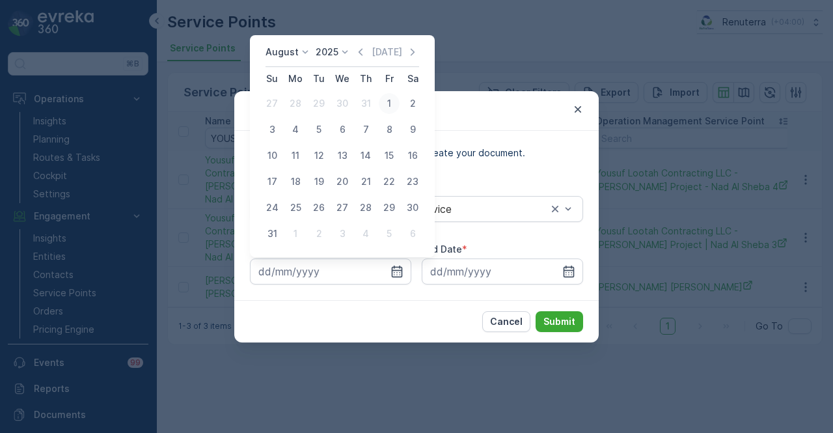
click at [383, 102] on div "1" at bounding box center [389, 103] width 21 height 21
type input "01.08.2025"
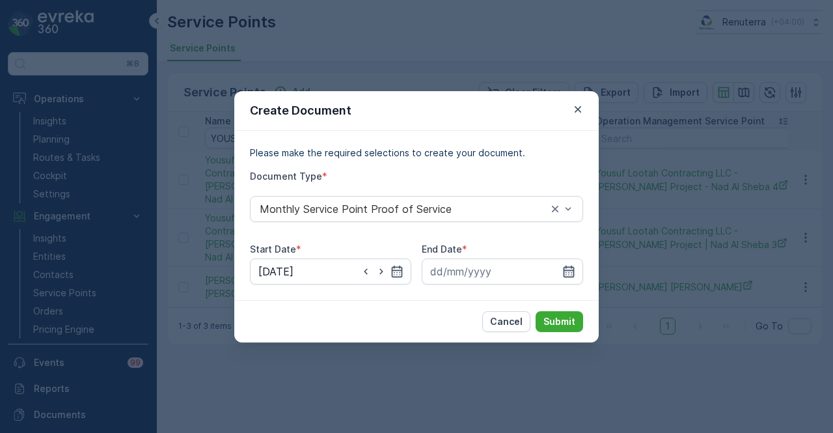
click at [569, 274] on icon "button" at bounding box center [568, 271] width 13 height 13
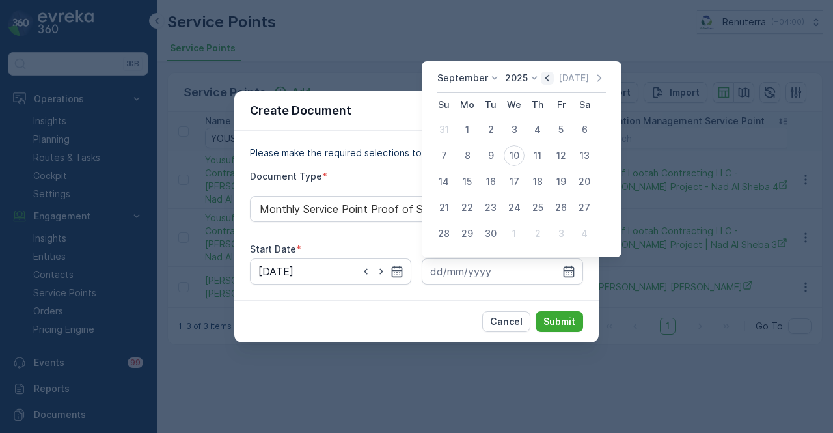
click at [544, 74] on icon "button" at bounding box center [547, 78] width 13 height 13
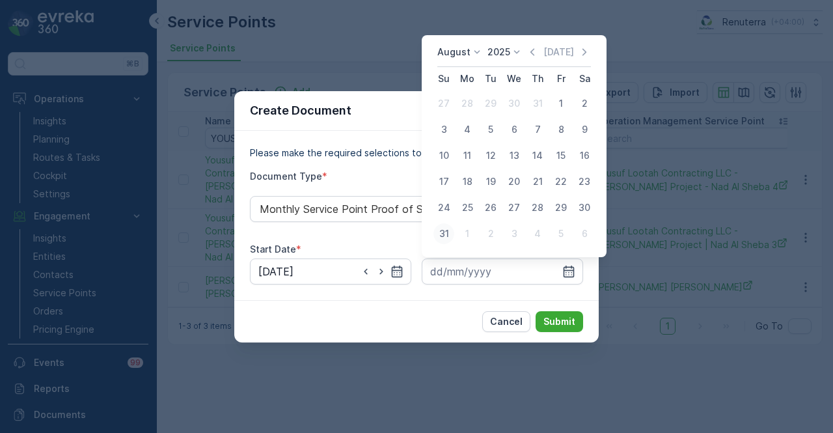
click at [437, 235] on div "31" at bounding box center [443, 233] width 21 height 21
type input "31.08.2025"
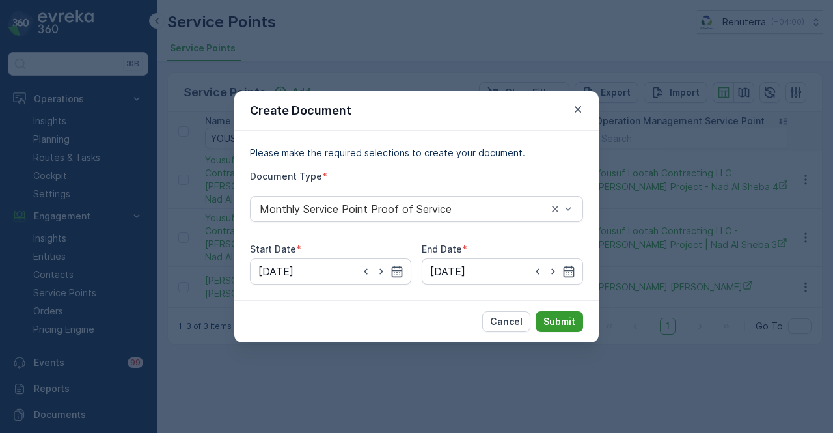
click at [579, 324] on button "Submit" at bounding box center [559, 321] width 47 height 21
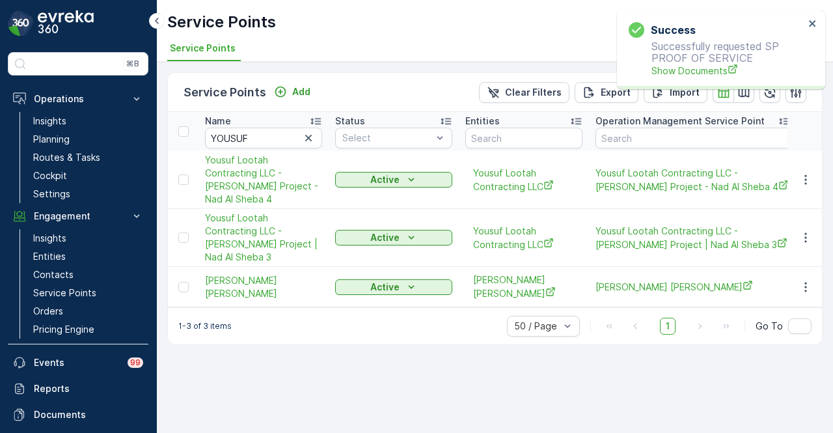
click at [711, 77] on div "Success Successfully requested SP PROOF OF SERVICE Show Documents" at bounding box center [716, 49] width 183 height 63
click at [711, 74] on span "Show Documents" at bounding box center [727, 71] width 153 height 14
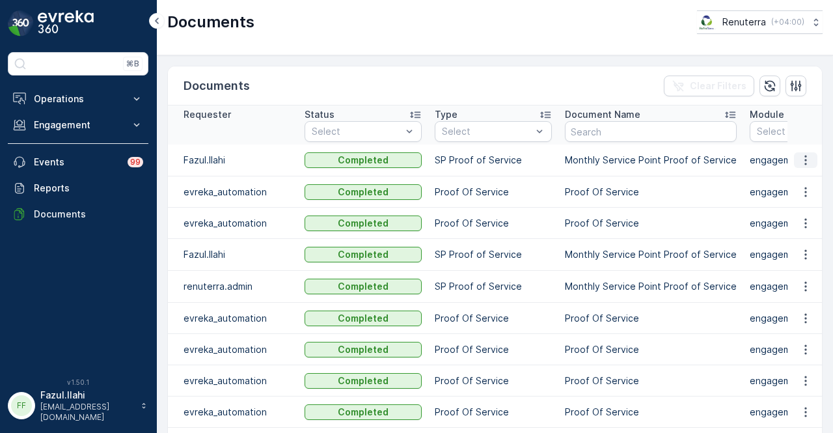
click at [804, 156] on icon "button" at bounding box center [805, 161] width 2 height 10
click at [796, 174] on span "See Details" at bounding box center [802, 178] width 50 height 13
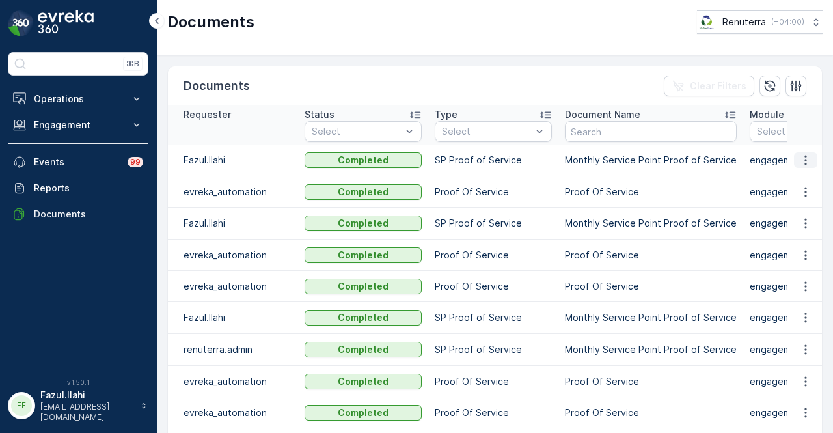
click at [804, 165] on icon "button" at bounding box center [805, 160] width 13 height 13
click at [801, 178] on span "See Details" at bounding box center [802, 178] width 50 height 13
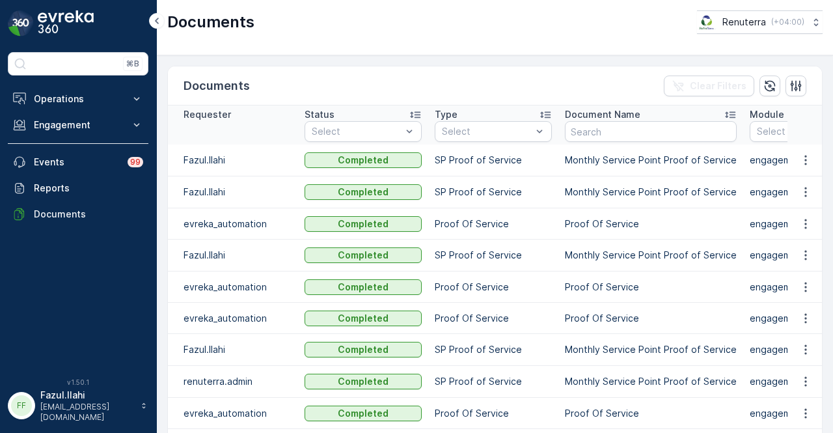
click at [790, 157] on td at bounding box center [804, 160] width 35 height 32
click at [799, 158] on icon "button" at bounding box center [805, 160] width 13 height 13
click at [794, 176] on span "See Details" at bounding box center [802, 178] width 50 height 13
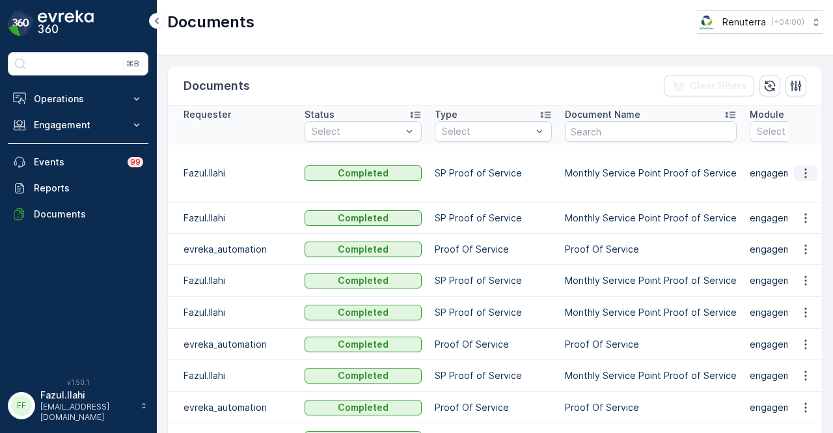
click at [811, 165] on button "button" at bounding box center [805, 173] width 23 height 16
click at [802, 189] on span "See Details" at bounding box center [802, 184] width 50 height 13
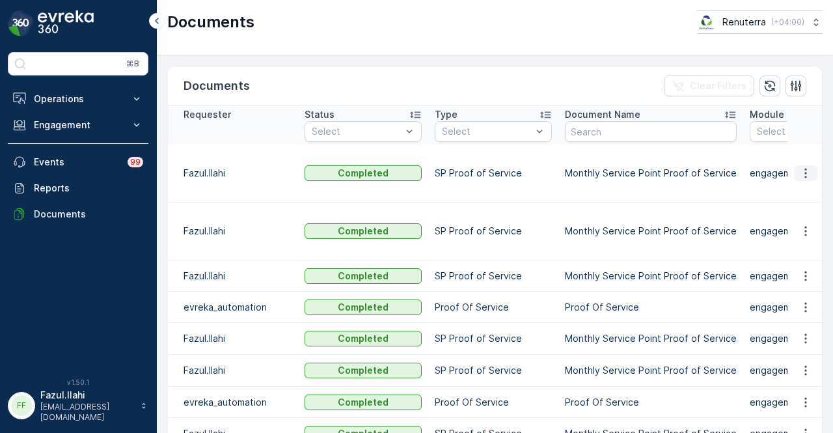
click at [807, 170] on icon "button" at bounding box center [805, 173] width 13 height 13
click at [803, 189] on span "See Details" at bounding box center [802, 184] width 50 height 13
